Goal: Task Accomplishment & Management: Manage account settings

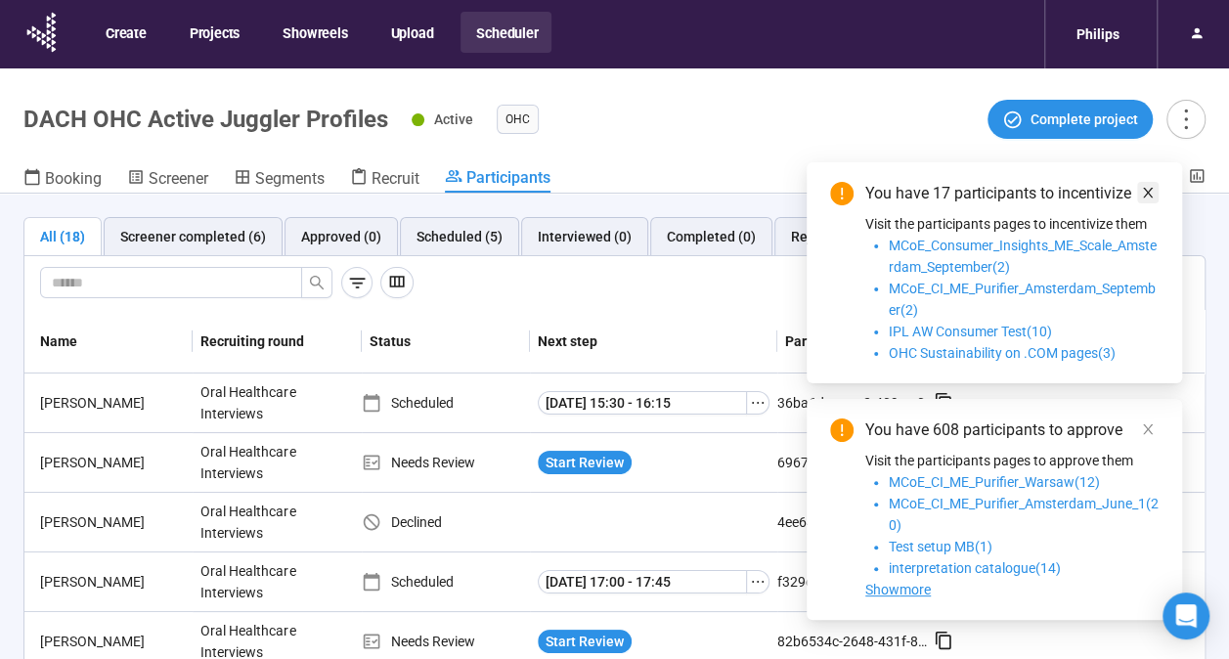
click at [1138, 198] on link at bounding box center [1148, 193] width 22 height 22
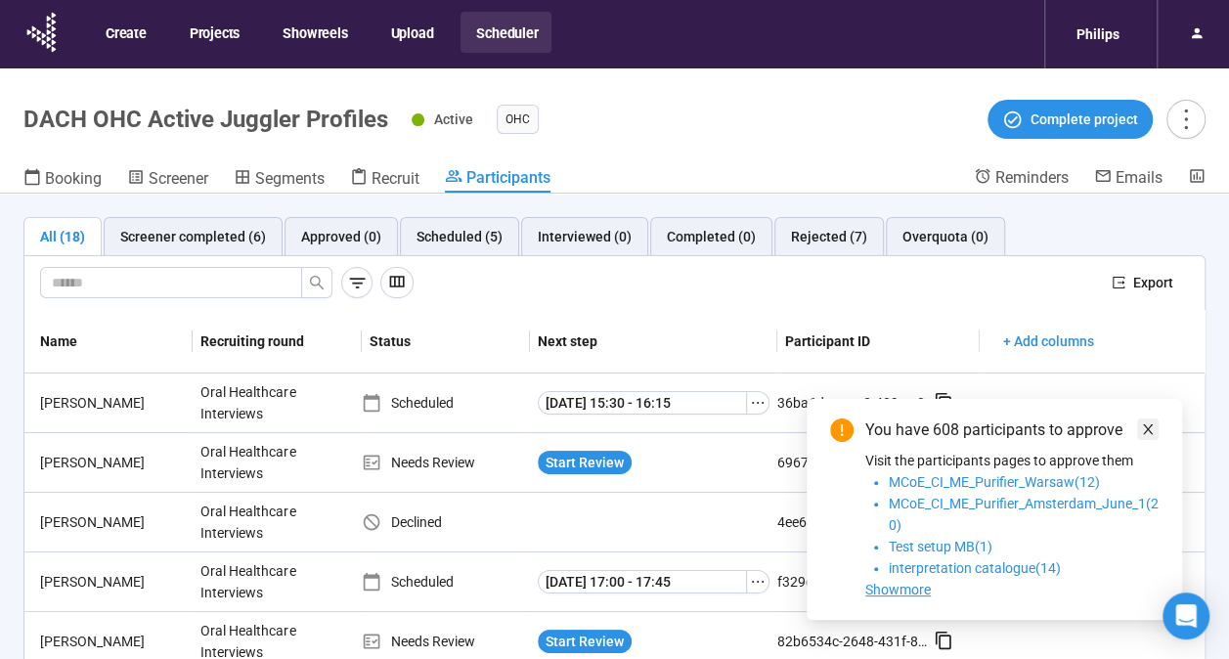
click at [1144, 434] on icon "close" at bounding box center [1148, 429] width 14 height 14
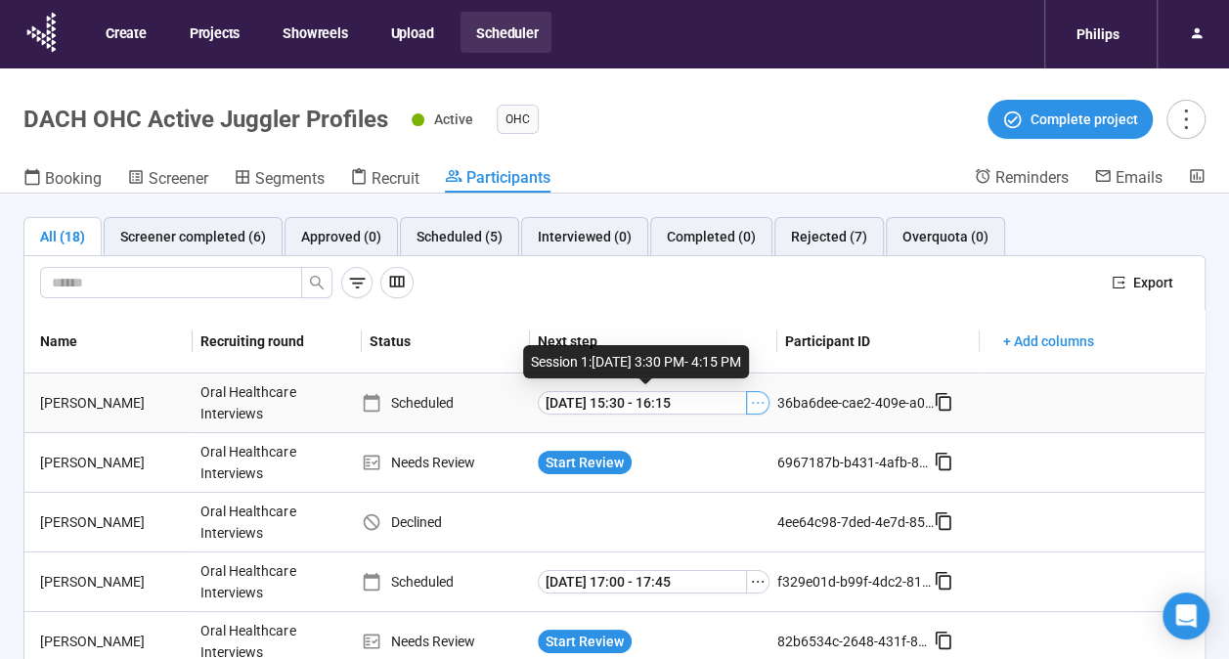
click at [750, 399] on icon "ellipsis" at bounding box center [758, 403] width 16 height 16
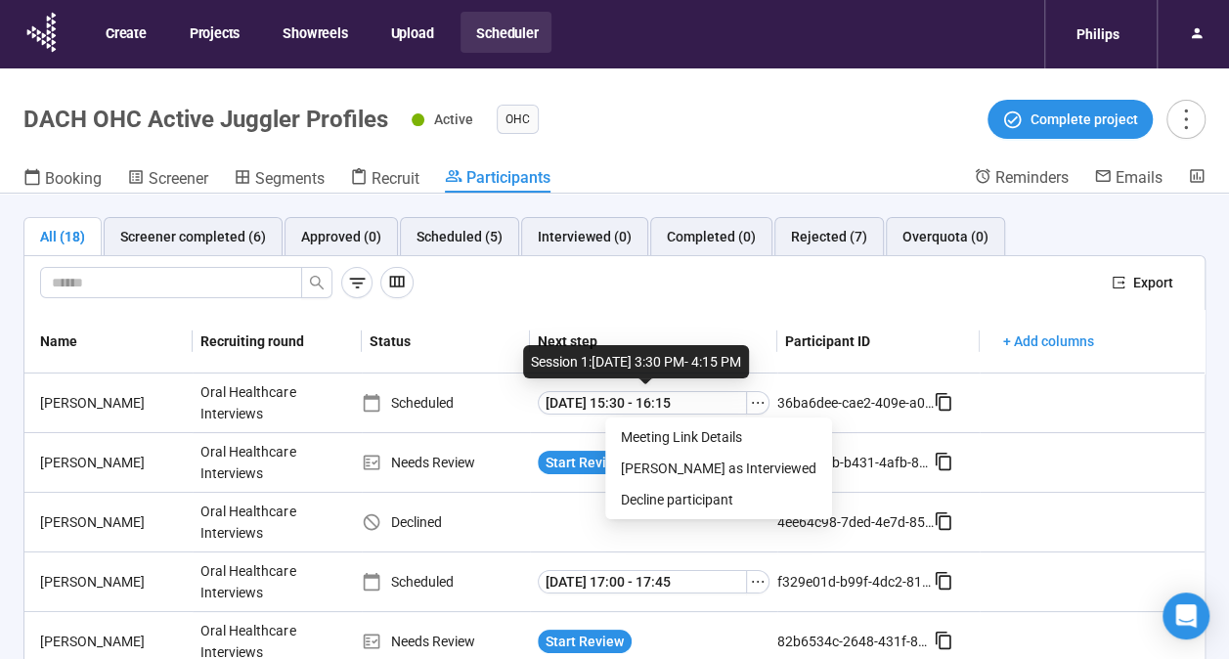
click at [664, 157] on header "DACH OHC Active Juggler Profiles Active OHC Complete project Booking Screener S…" at bounding box center [614, 130] width 1229 height 125
